Goal: Use online tool/utility: Utilize a website feature to perform a specific function

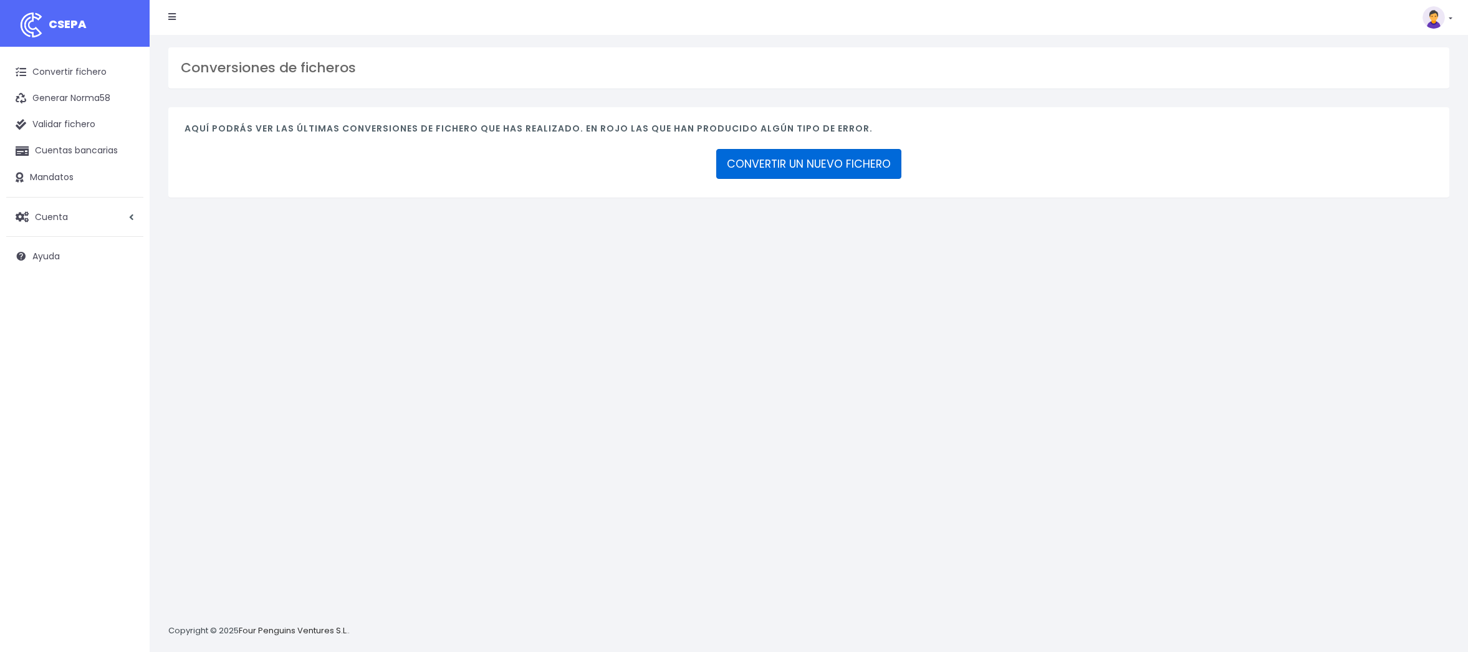
click at [753, 168] on link "CONVERTIR UN NUEVO FICHERO" at bounding box center [808, 164] width 185 height 30
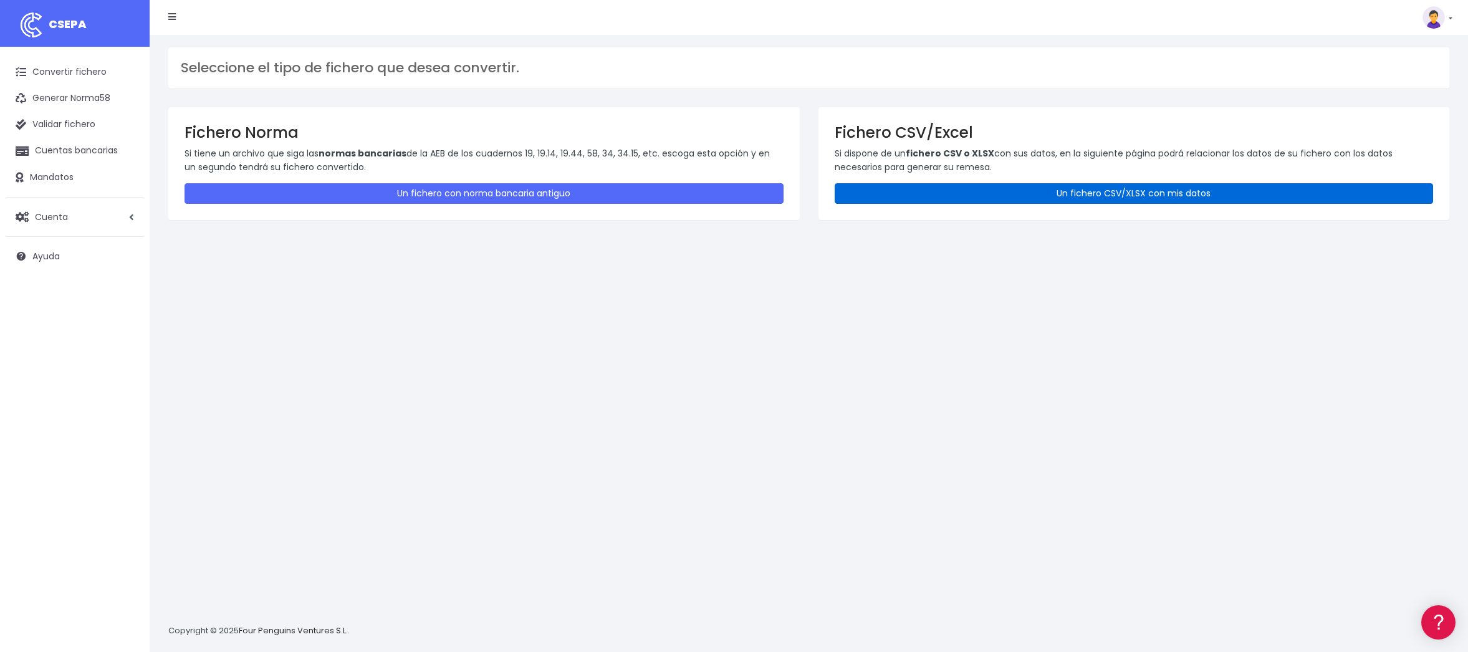
click at [1008, 201] on link "Un fichero CSV/XLSX con mis datos" at bounding box center [1134, 193] width 599 height 21
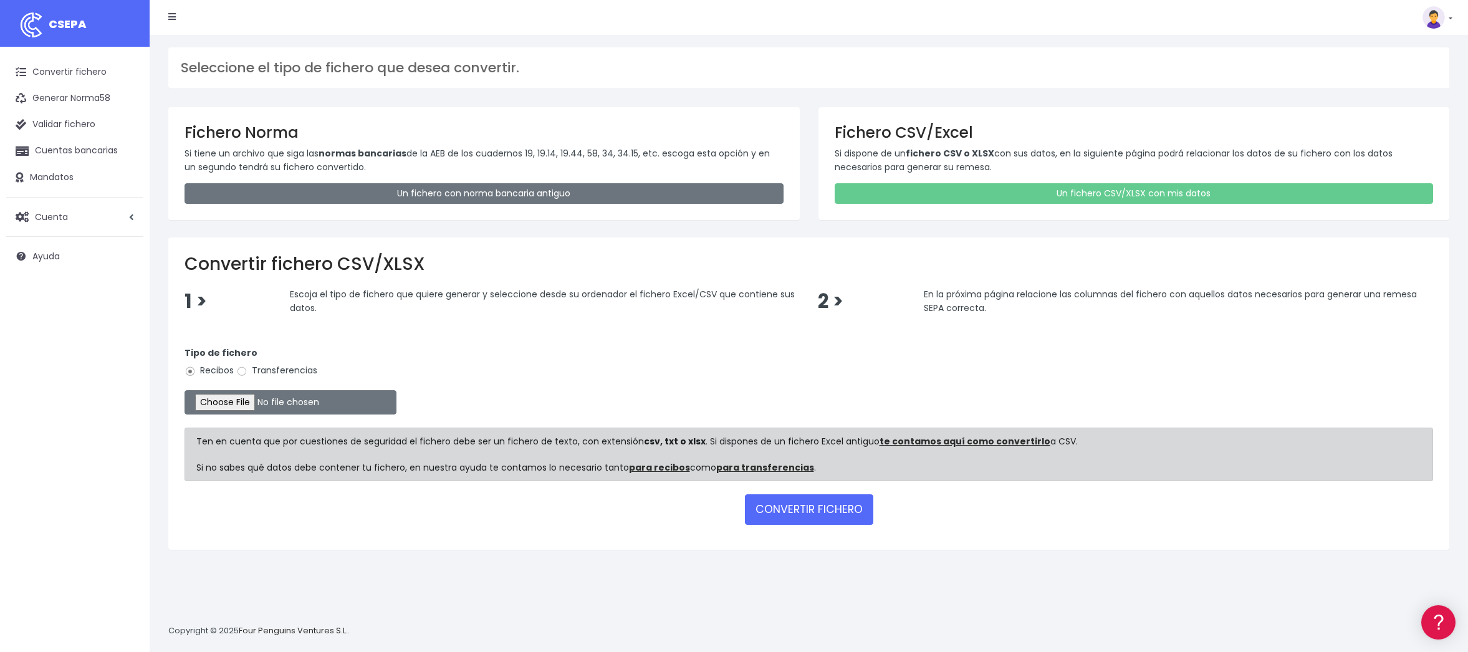
click at [289, 370] on label "Transferencias" at bounding box center [276, 370] width 81 height 13
click at [247, 370] on input "Transferencias" at bounding box center [241, 371] width 11 height 11
radio input "true"
click at [262, 404] on input "file" at bounding box center [290, 402] width 212 height 24
type input "C:\fakepath\2509173 SESS BBVA FICHERO.xlsx"
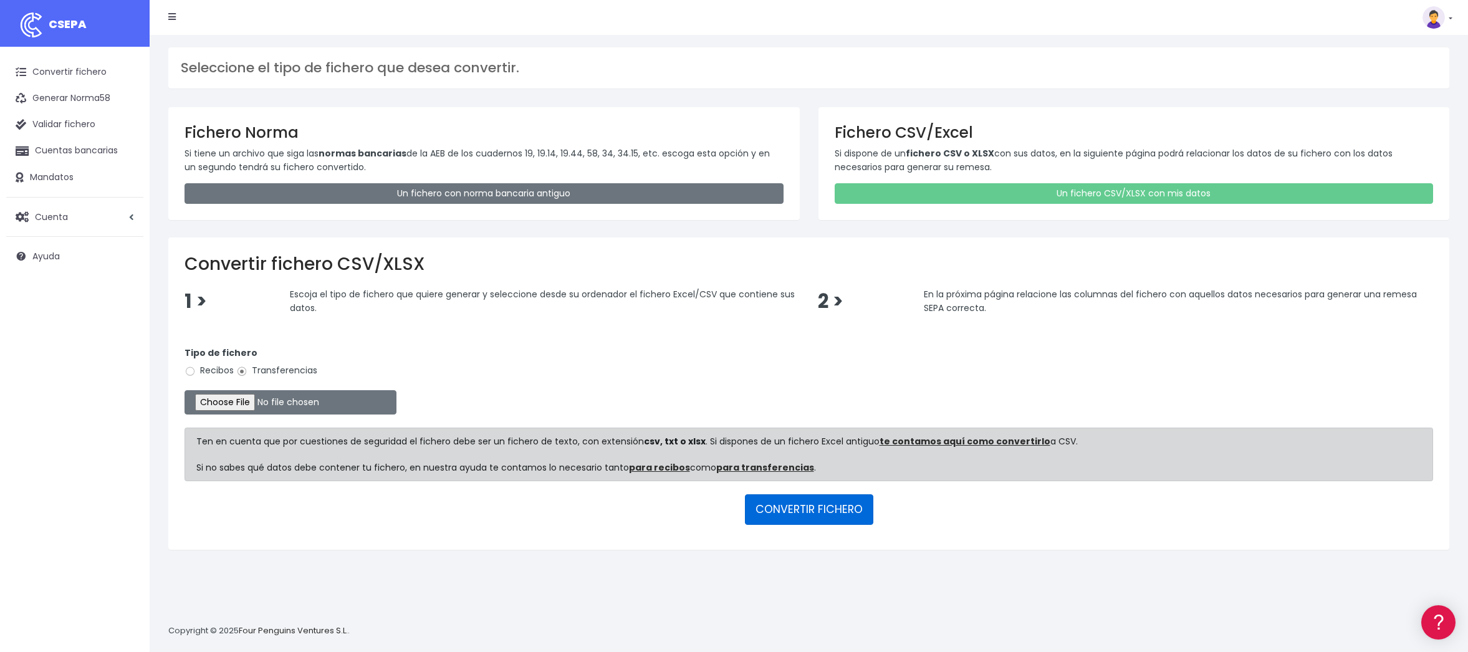
click at [792, 512] on button "CONVERTIR FICHERO" at bounding box center [809, 509] width 128 height 30
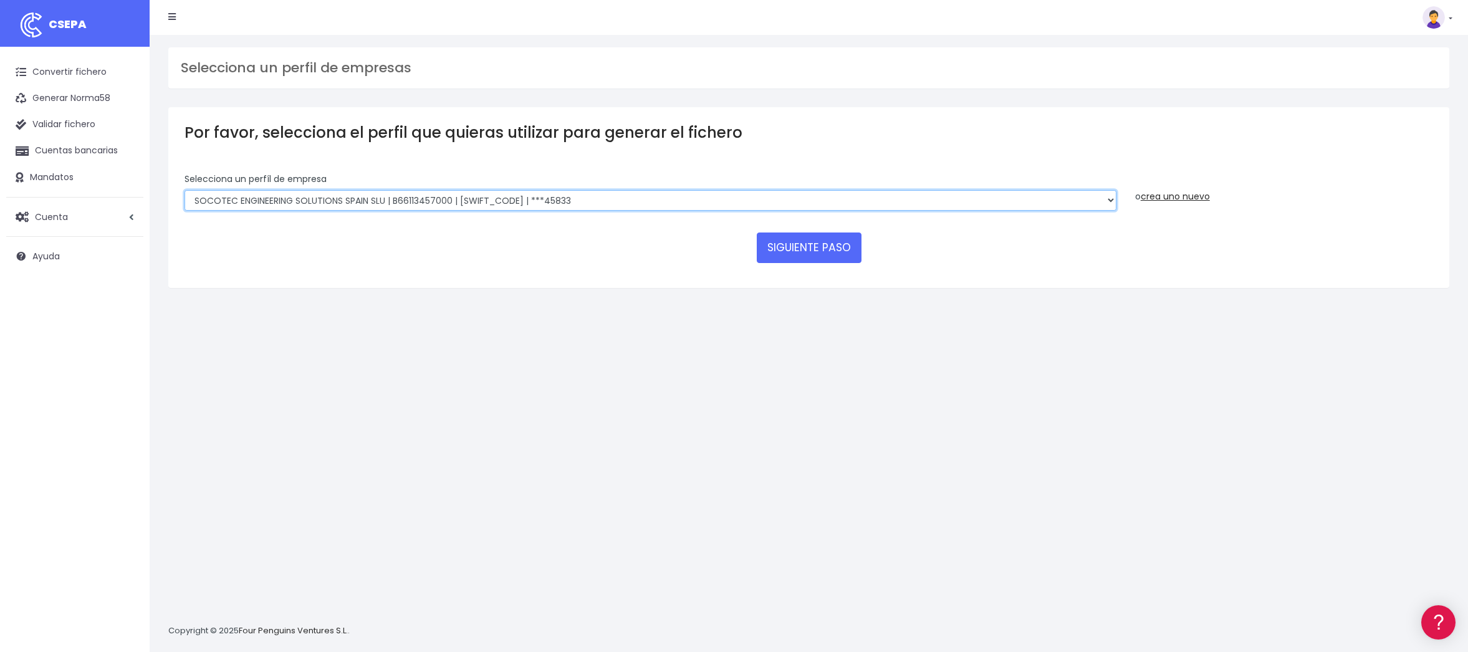
click at [461, 198] on select "SOCOTEC ENGINEERING SOLUTIONS SPAIN SLU | B66113457000 | CAIXESBBXXX | ***45833…" at bounding box center [650, 200] width 932 height 21
select select "2712"
click at [184, 190] on select "SOCOTEC ENGINEERING SOLUTIONS SPAIN SLU | B66113457000 | CAIXESBBXXX | ***45833…" at bounding box center [650, 200] width 932 height 21
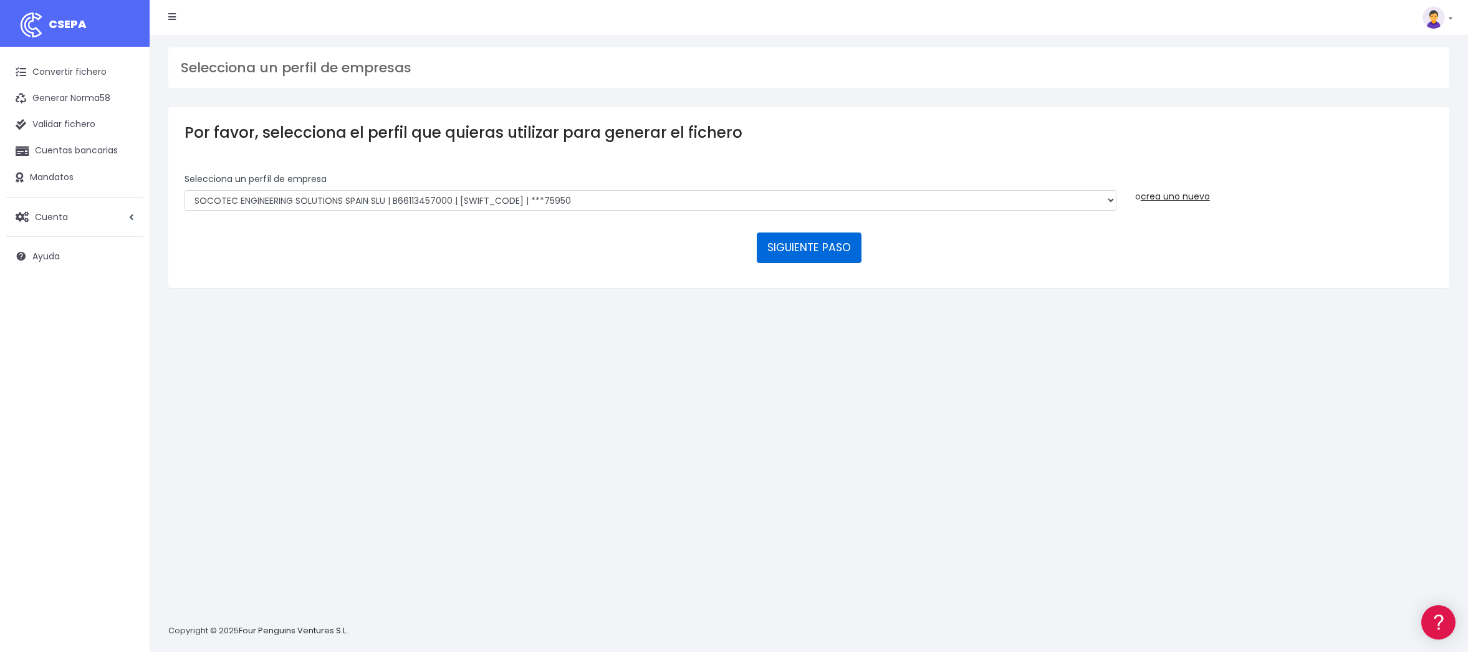
click at [826, 244] on button "SIGUIENTE PASO" at bounding box center [809, 247] width 105 height 30
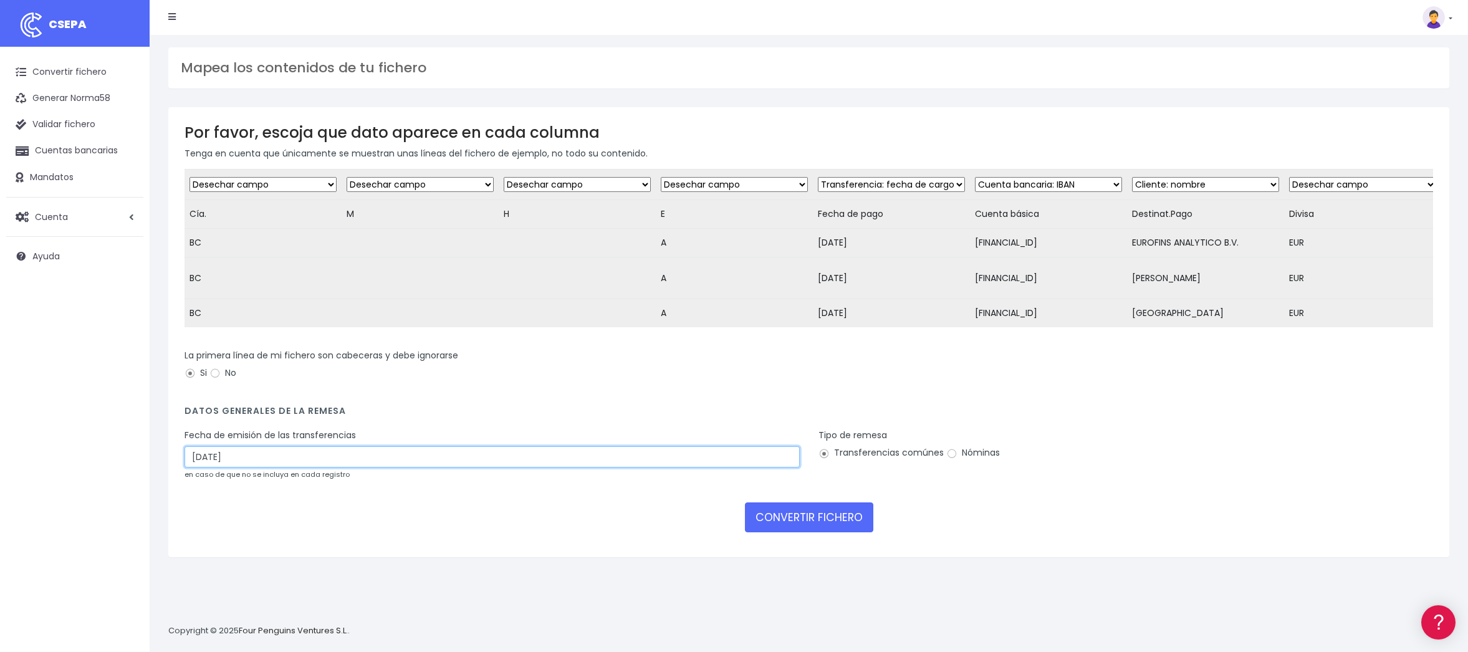
click at [506, 467] on input "19/09/2025" at bounding box center [491, 456] width 615 height 21
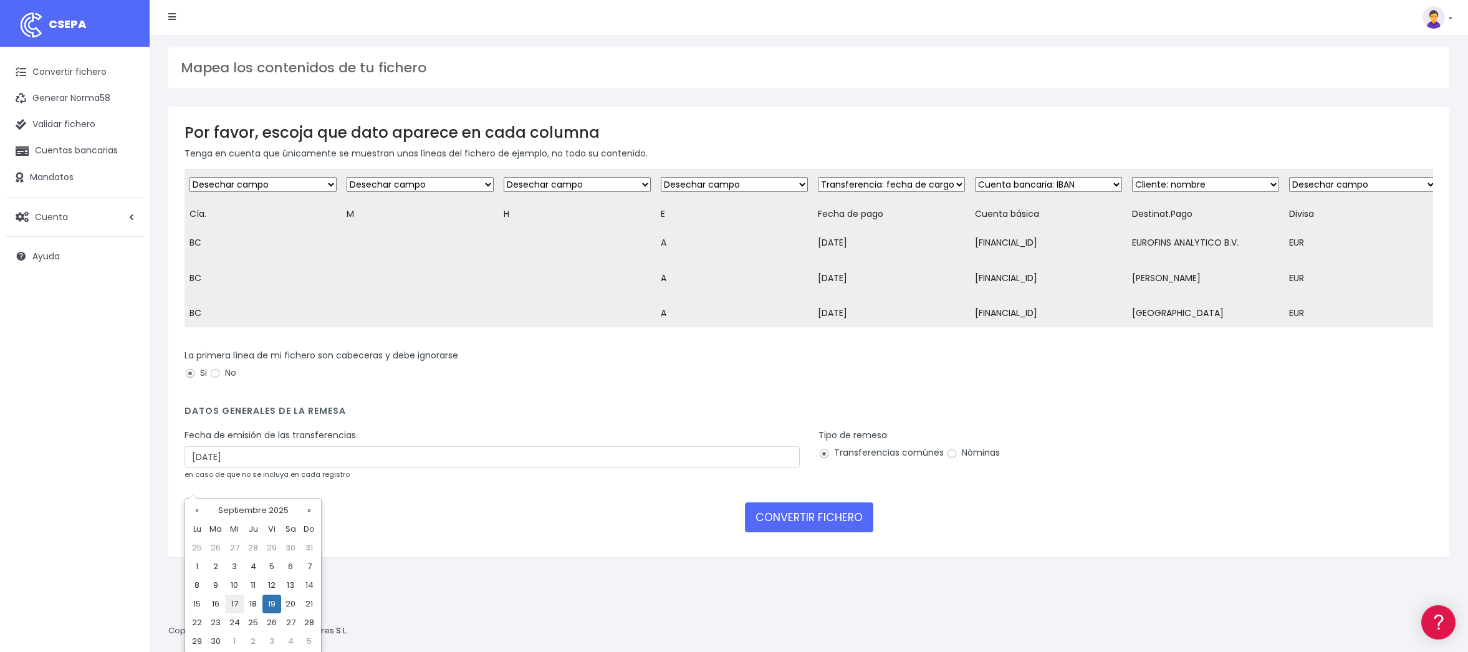
click at [231, 603] on td "17" at bounding box center [234, 604] width 19 height 19
type input "17/09/2025"
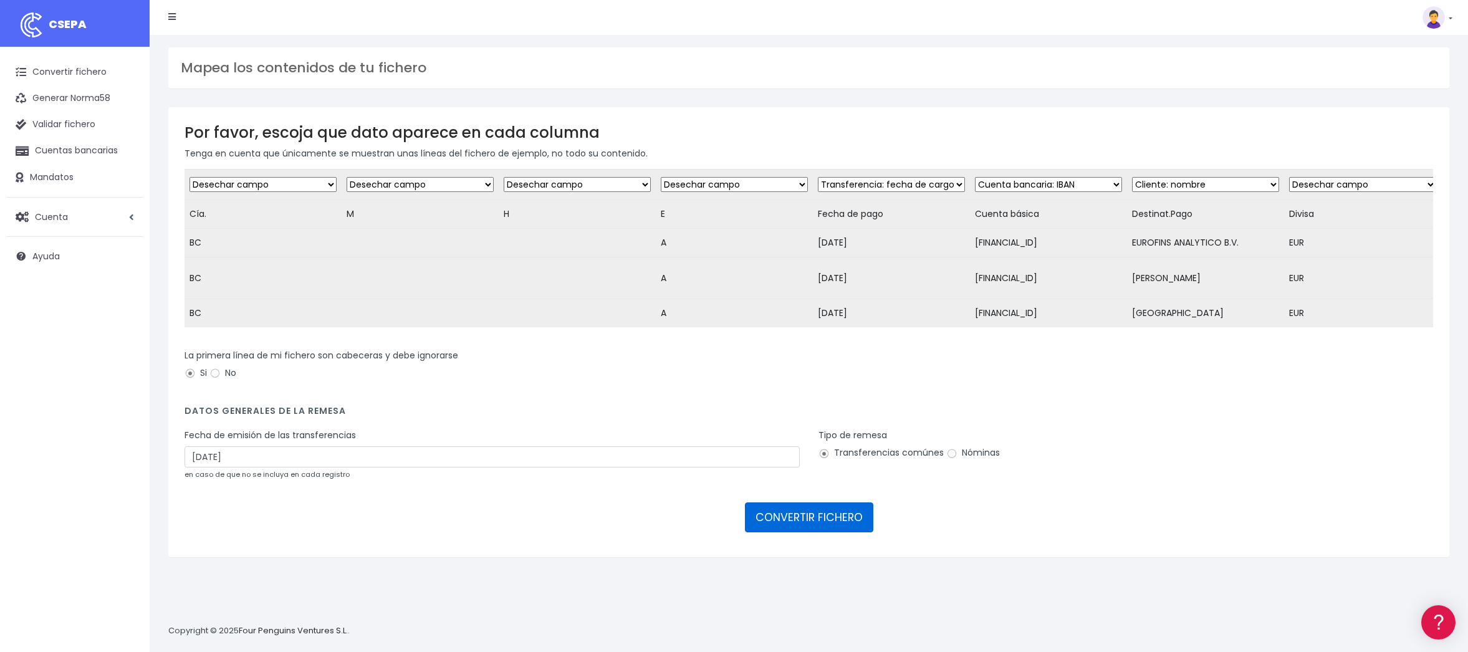
click at [831, 532] on button "CONVERTIR FICHERO" at bounding box center [809, 517] width 128 height 30
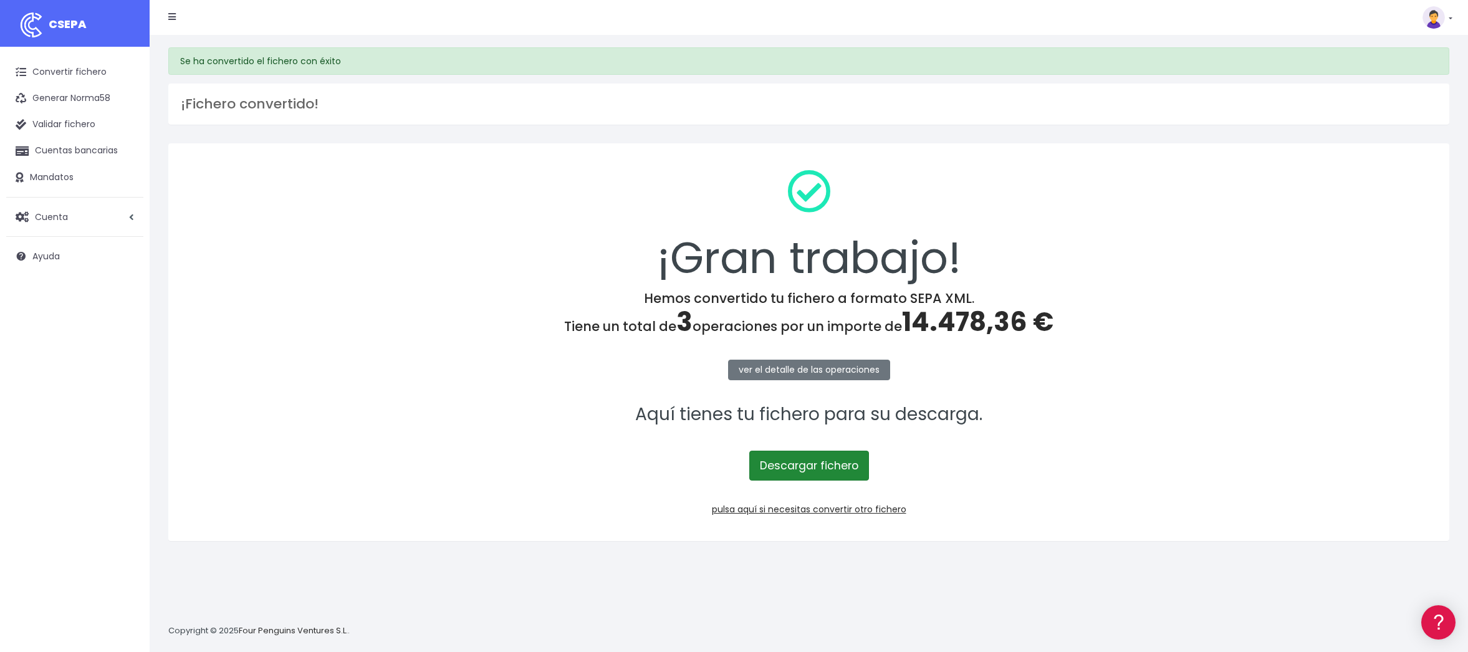
click at [749, 466] on link "Descargar fichero" at bounding box center [809, 466] width 120 height 30
